Goal: Task Accomplishment & Management: Manage account settings

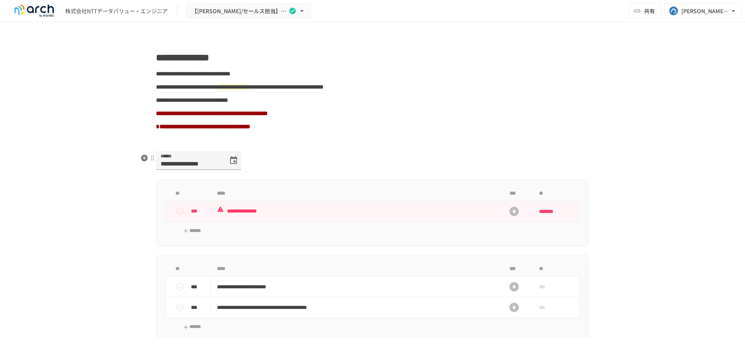
scroll to position [504, 0]
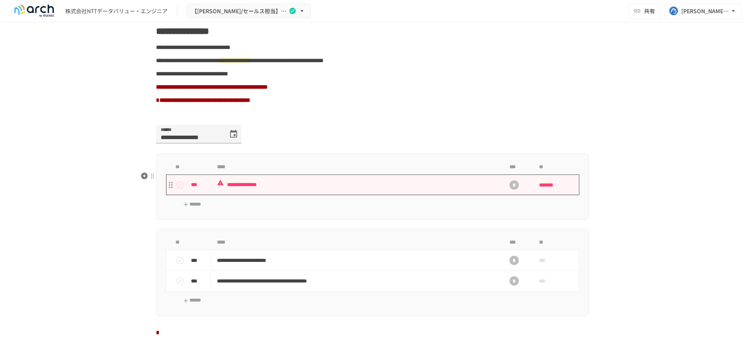
click at [302, 195] on td "**********" at bounding box center [356, 184] width 291 height 21
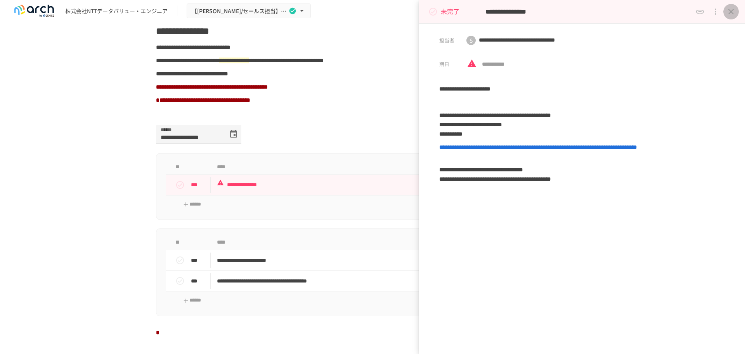
click at [728, 8] on button "close drawer" at bounding box center [731, 12] width 16 height 16
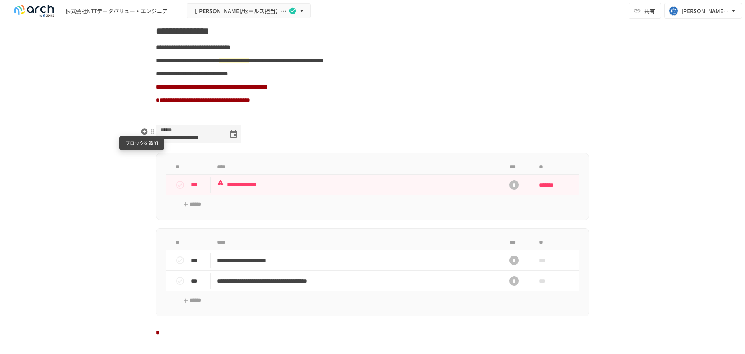
click at [142, 130] on icon "button" at bounding box center [144, 131] width 7 height 7
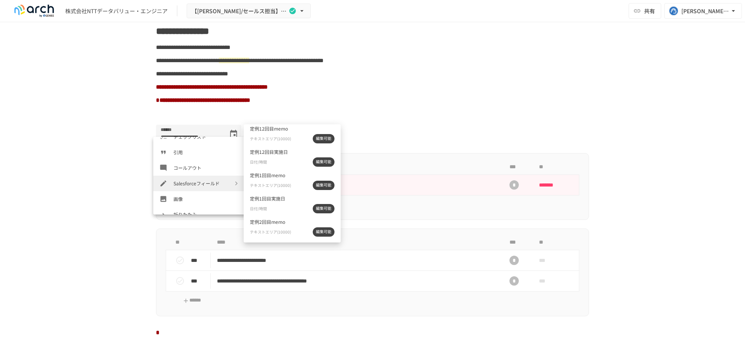
scroll to position [5161, 0]
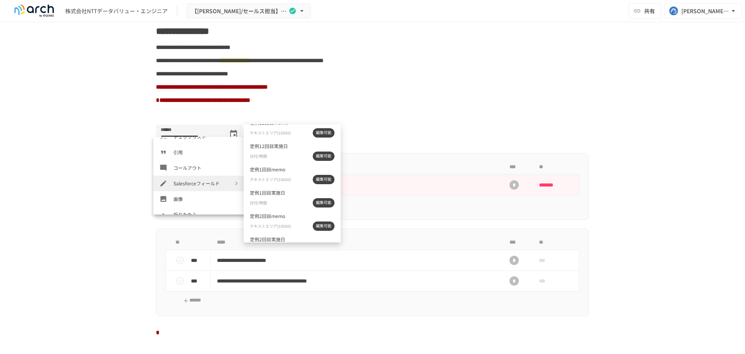
click at [281, 201] on div "日付/時間 編集可能" at bounding box center [292, 202] width 85 height 9
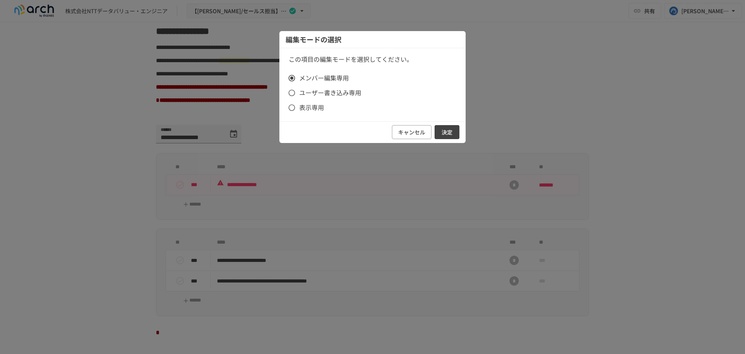
click at [443, 129] on button "決定" at bounding box center [447, 132] width 25 height 14
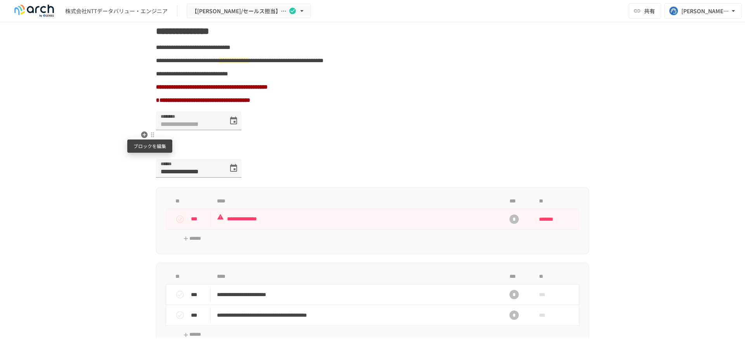
click at [149, 137] on div at bounding box center [152, 135] width 6 height 6
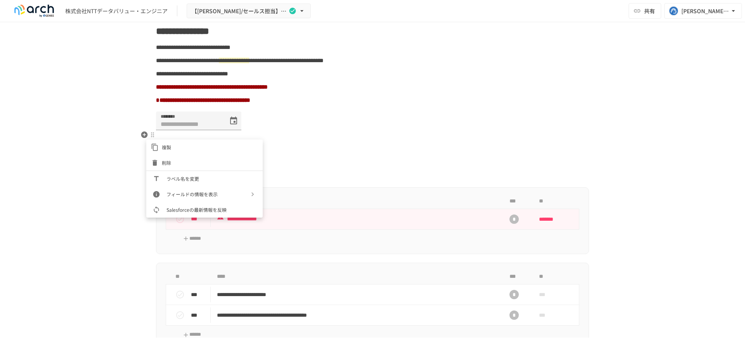
click at [175, 179] on span "ラベル名を変更" at bounding box center [211, 178] width 90 height 7
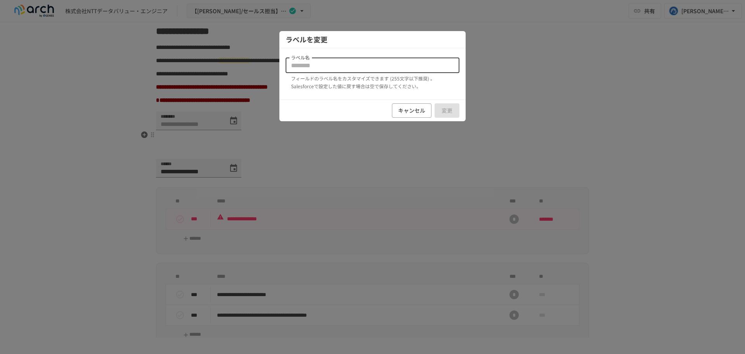
click at [296, 68] on input "ラベル名" at bounding box center [373, 65] width 174 height 16
type input "*"
type input "**********"
click at [449, 106] on button "変更" at bounding box center [447, 110] width 25 height 14
